Goal: Task Accomplishment & Management: Use online tool/utility

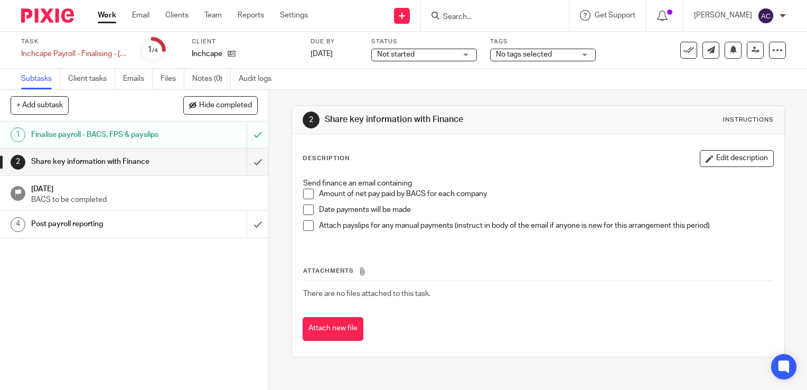
click at [311, 194] on li "Amount of net pay paid by BACS for each company" at bounding box center [538, 197] width 470 height 16
click at [306, 194] on span at bounding box center [308, 194] width 11 height 11
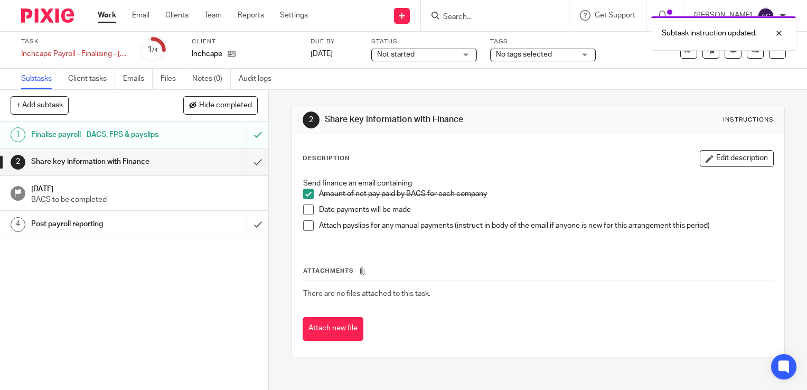
click at [306, 206] on span at bounding box center [308, 209] width 11 height 11
click at [307, 226] on span at bounding box center [308, 225] width 11 height 11
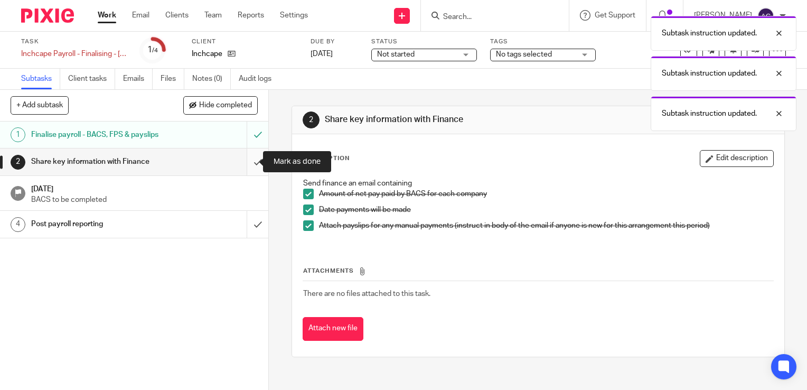
click at [249, 170] on input "submit" at bounding box center [134, 161] width 268 height 26
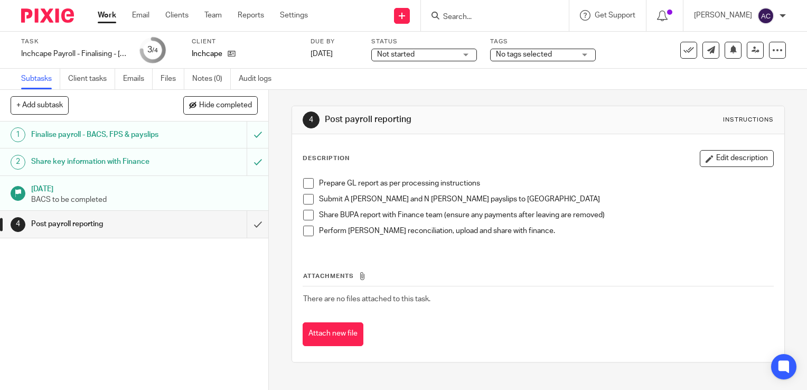
click at [306, 215] on span at bounding box center [308, 215] width 11 height 11
click at [306, 229] on span at bounding box center [308, 231] width 11 height 11
click at [49, 289] on div "1 Finalise payroll - BACS, FPS & payslips 2 Share key information with Finance …" at bounding box center [134, 255] width 268 height 268
click at [308, 198] on span at bounding box center [308, 199] width 11 height 11
click at [106, 21] on link "Work" at bounding box center [107, 15] width 18 height 11
